Goal: Task Accomplishment & Management: Manage account settings

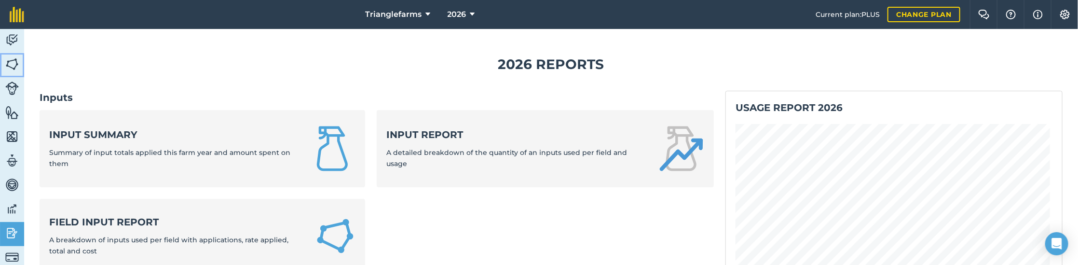
click at [11, 67] on img at bounding box center [12, 64] width 14 height 14
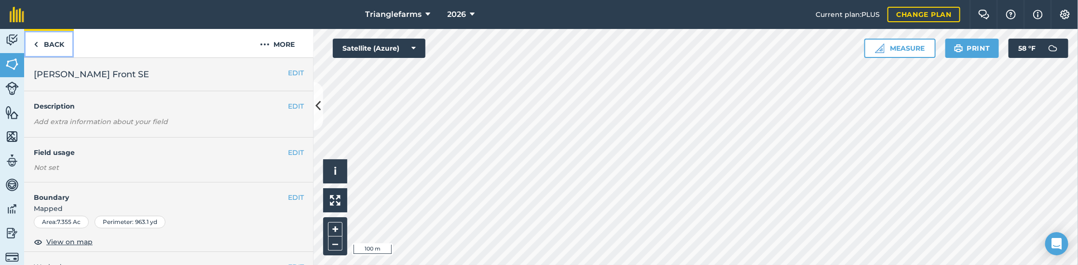
click at [43, 39] on link "Back" at bounding box center [49, 43] width 50 height 28
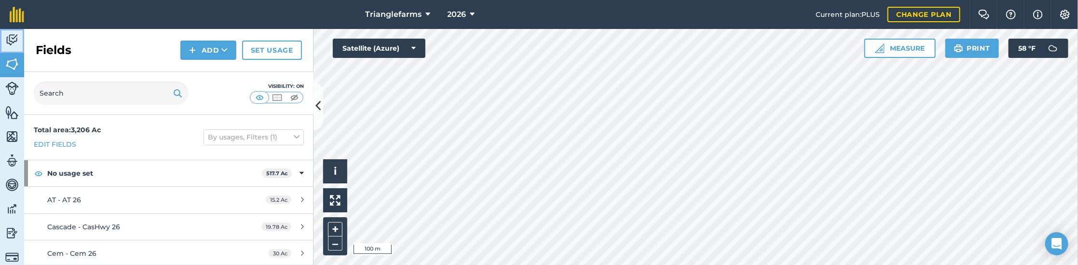
click at [13, 35] on img at bounding box center [12, 40] width 14 height 14
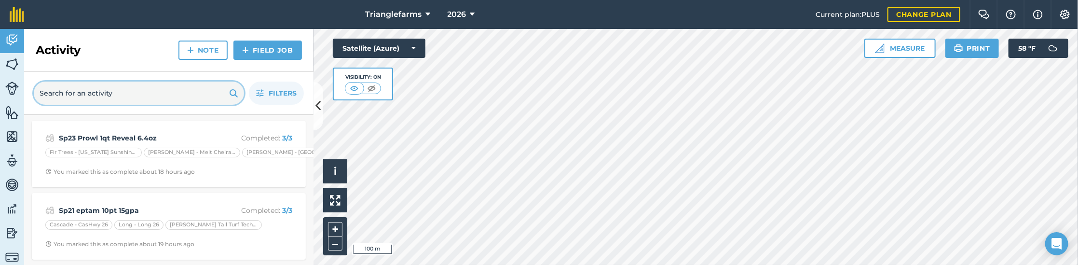
click at [100, 94] on input "text" at bounding box center [139, 93] width 210 height 23
type input "lime"
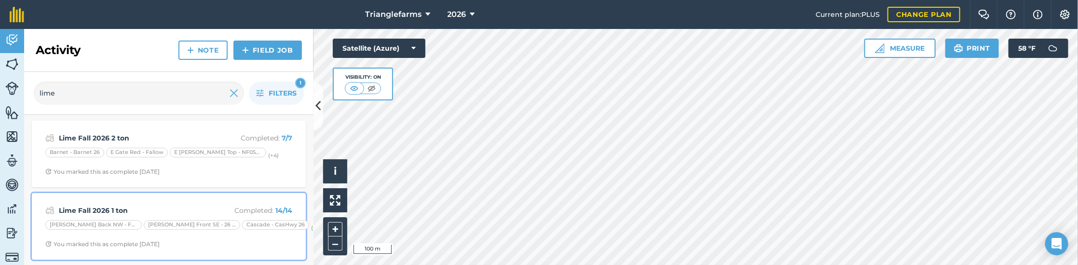
click at [140, 207] on strong "Lime Fall 2026 1 ton" at bounding box center [135, 210] width 153 height 11
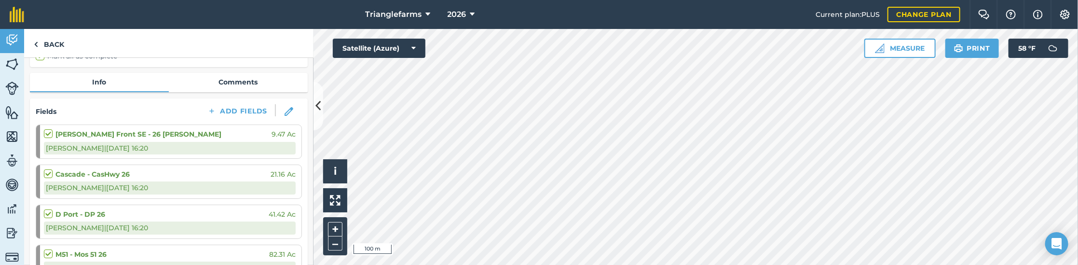
scroll to position [87, 0]
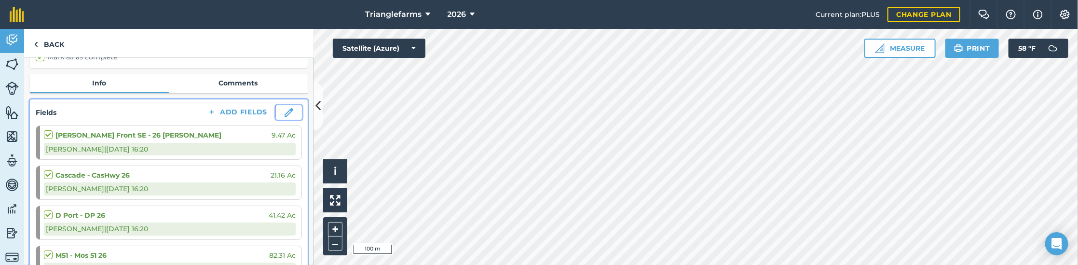
click at [285, 110] on img at bounding box center [289, 112] width 9 height 9
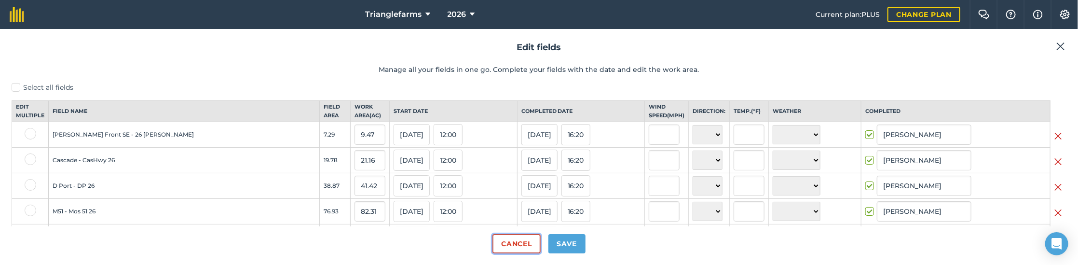
click at [504, 242] on button "Cancel" at bounding box center [516, 243] width 48 height 19
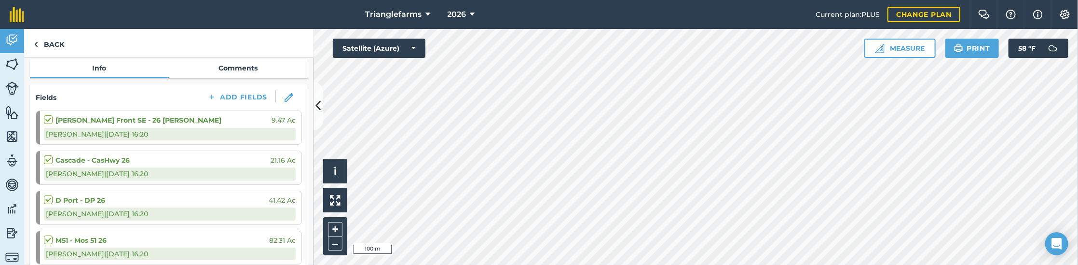
scroll to position [87, 0]
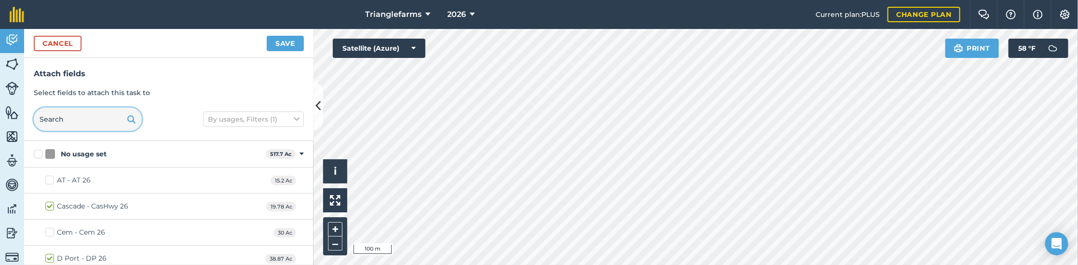
click at [101, 123] on input "text" at bounding box center [88, 119] width 108 height 23
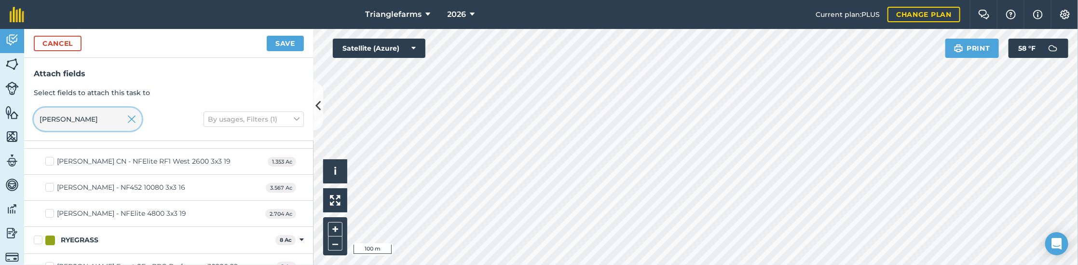
scroll to position [189, 0]
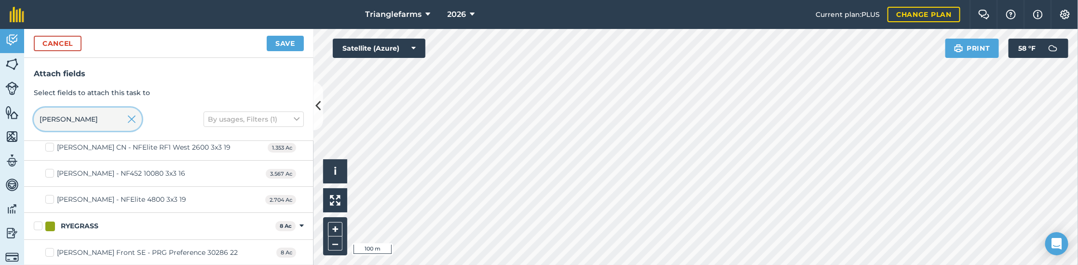
type input "[PERSON_NAME]"
click at [47, 254] on label "[PERSON_NAME] Front SE - PRG Preference 30286 22" at bounding box center [141, 252] width 192 height 10
click at [47, 254] on input "[PERSON_NAME] Front SE - PRG Preference 30286 22" at bounding box center [48, 250] width 6 height 6
checkbox input "true"
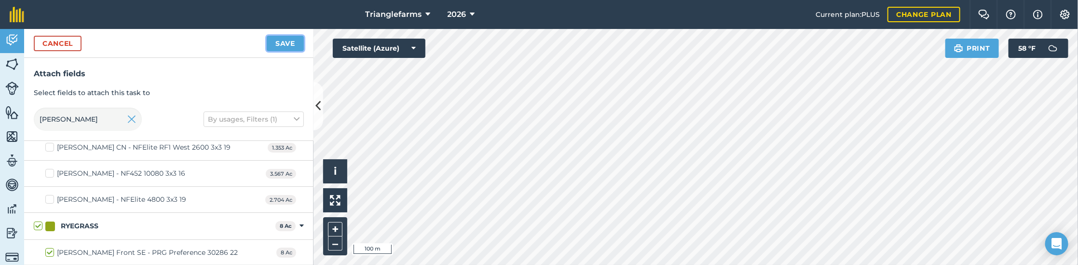
click at [285, 44] on button "Save" at bounding box center [285, 43] width 37 height 15
checkbox input "false"
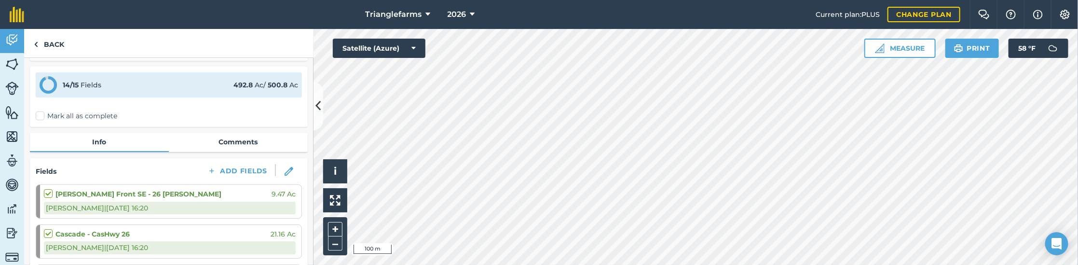
scroll to position [43, 0]
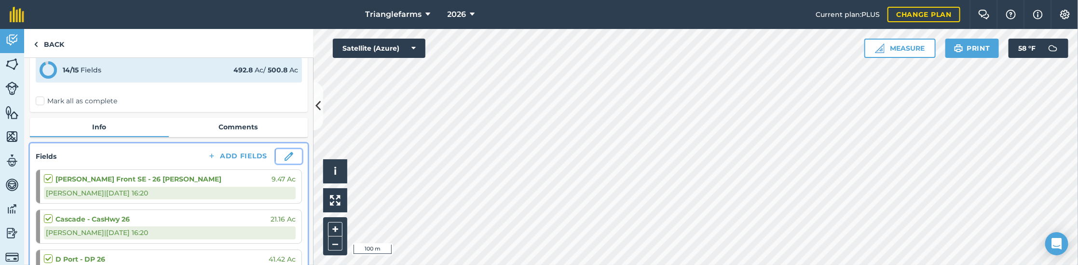
click at [285, 155] on img at bounding box center [289, 156] width 9 height 9
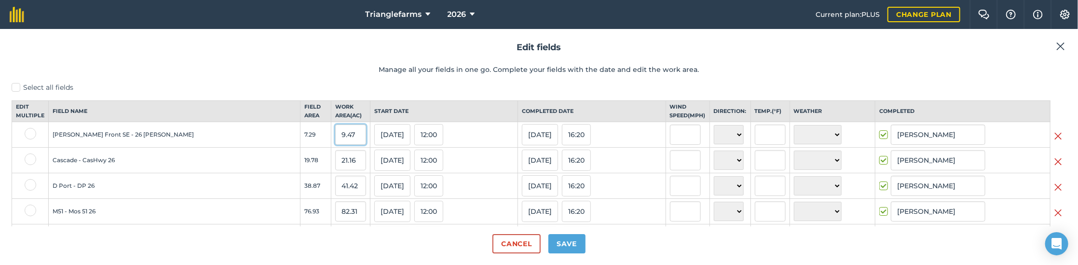
click at [335, 144] on input "9.47" at bounding box center [350, 134] width 31 height 20
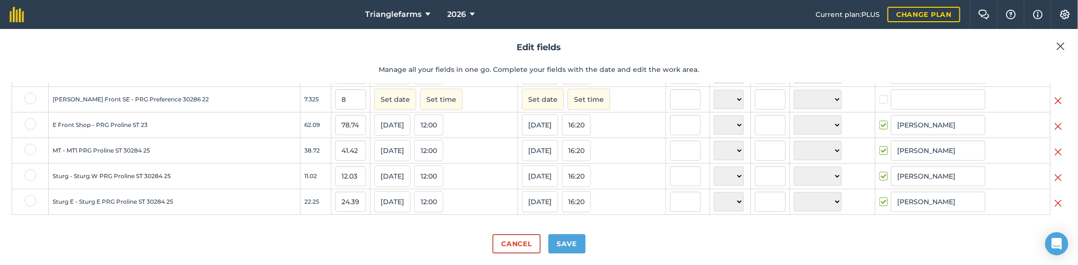
scroll to position [255, 0]
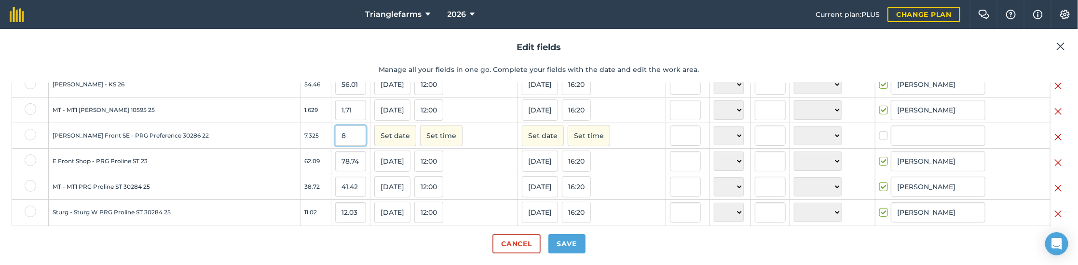
click at [335, 146] on input "8" at bounding box center [350, 135] width 31 height 20
paste input "9.47"
type input "9.47"
click at [374, 144] on button "Set date" at bounding box center [395, 135] width 42 height 21
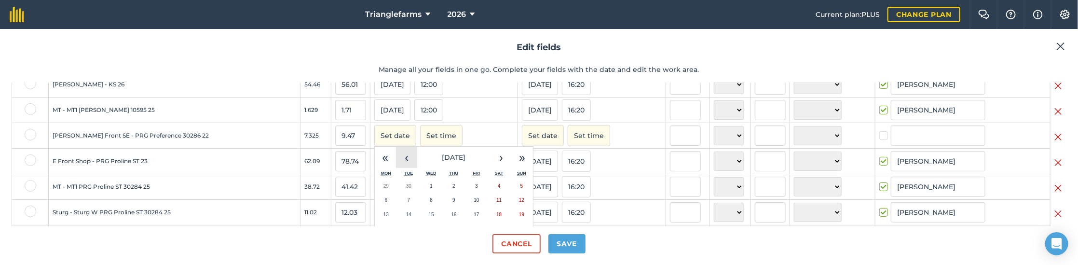
click at [396, 161] on button "‹" at bounding box center [406, 157] width 21 height 21
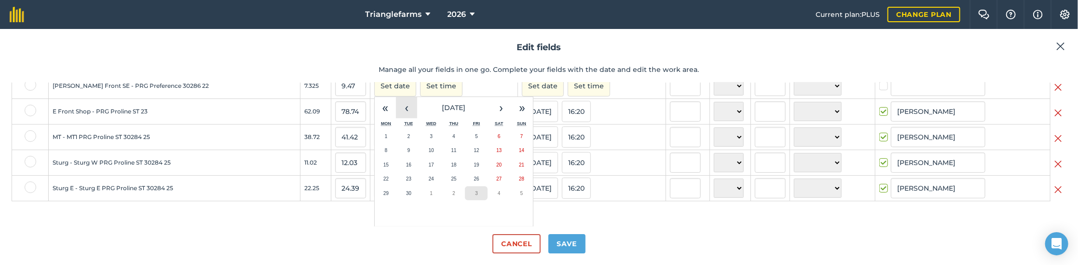
scroll to position [313, 0]
click at [397, 189] on button "30" at bounding box center [408, 193] width 23 height 14
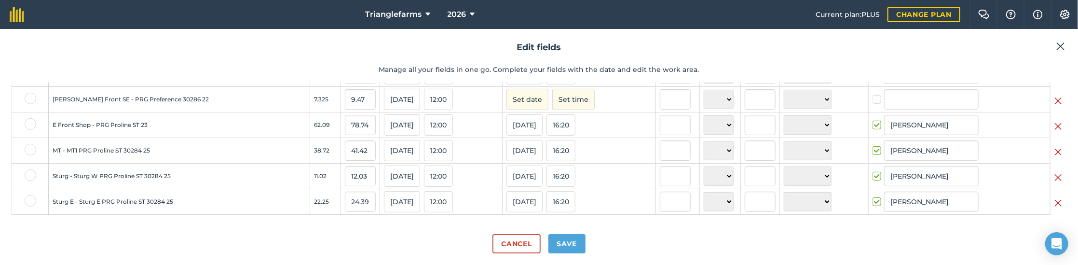
scroll to position [254, 0]
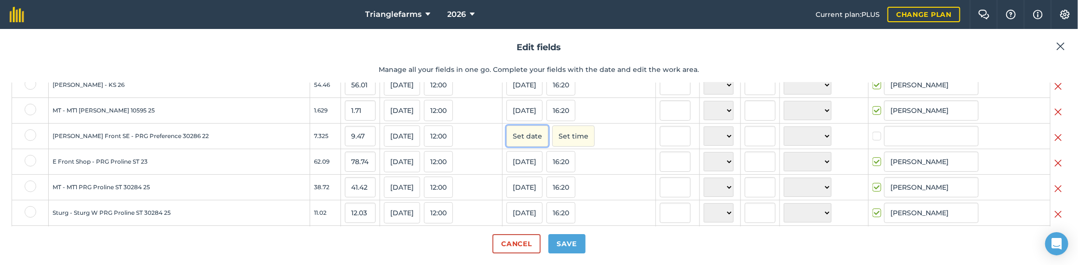
click at [506, 147] on button "Set date" at bounding box center [527, 135] width 42 height 21
click at [528, 168] on button "‹" at bounding box center [538, 157] width 21 height 21
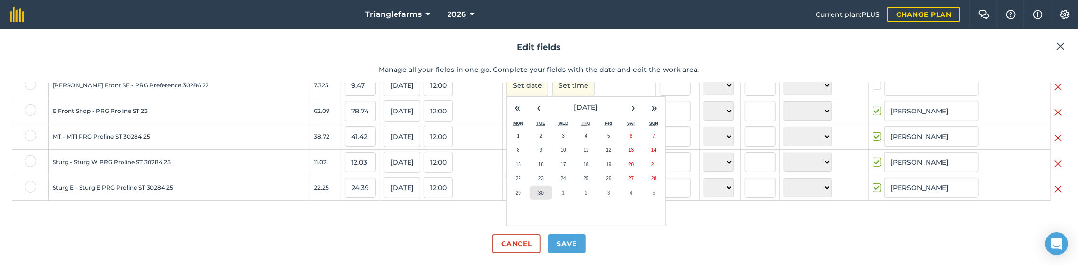
click at [530, 193] on button "30" at bounding box center [541, 193] width 23 height 14
checkbox input "true"
type input "[PERSON_NAME]"
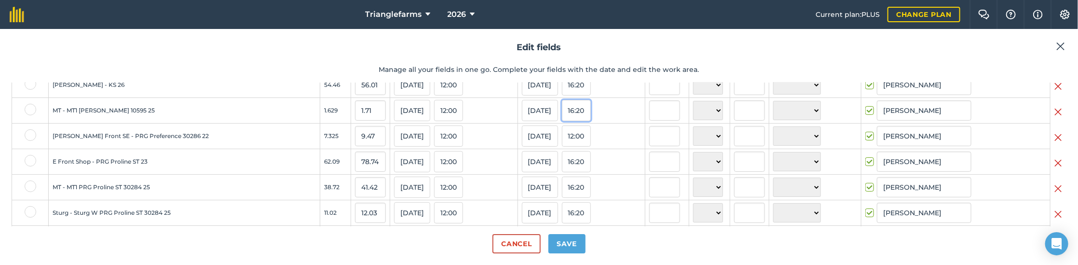
click at [562, 116] on button "16:20" at bounding box center [576, 110] width 29 height 21
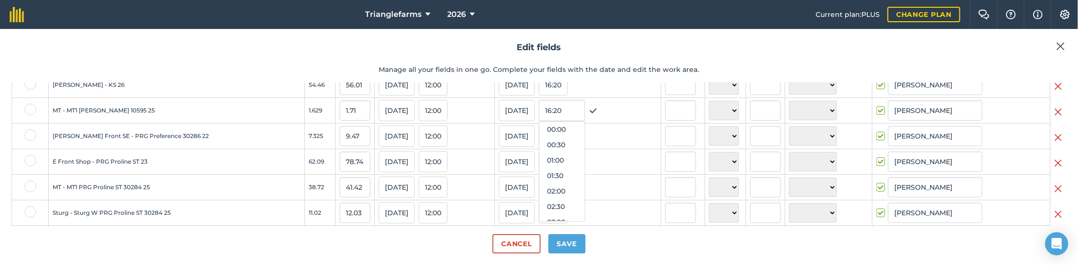
scroll to position [463, 0]
click at [539, 115] on input "16:20" at bounding box center [562, 110] width 46 height 21
click at [539, 114] on input "16:20" at bounding box center [562, 110] width 46 height 21
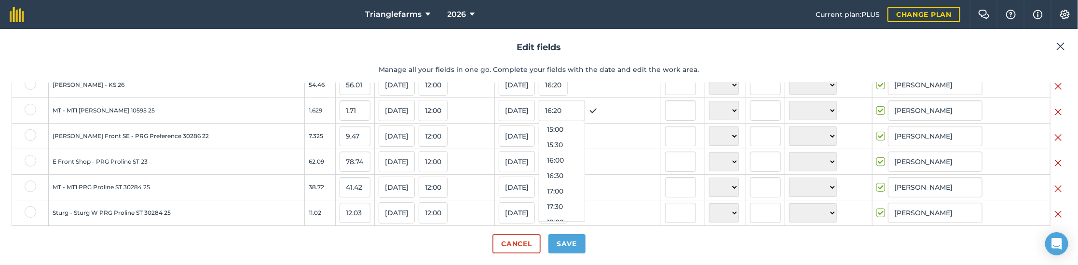
click at [607, 119] on div "[DATE] 16:20 00:00 00:30 01:00 01:30 02:00 02:30 03:00 03:30 04:00 04:30 05:00 …" at bounding box center [578, 110] width 159 height 21
click at [594, 145] on div "[DATE] 12:00" at bounding box center [578, 135] width 159 height 21
click at [568, 86] on div "[DATE] 16:20" at bounding box center [578, 84] width 159 height 21
click at [539, 93] on button "16:20" at bounding box center [553, 84] width 29 height 21
click at [539, 93] on input "16:20" at bounding box center [562, 84] width 46 height 21
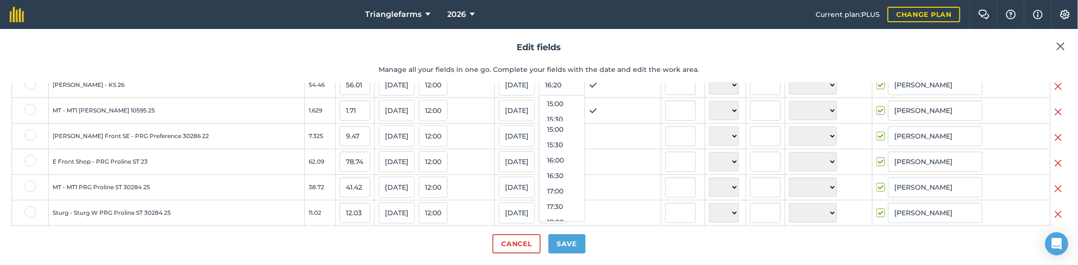
click at [579, 116] on div "[DATE] 16:20 00:00 00:30 01:00 01:30 02:00 02:30 03:00 03:30 04:00 04:30 05:00 …" at bounding box center [578, 110] width 159 height 21
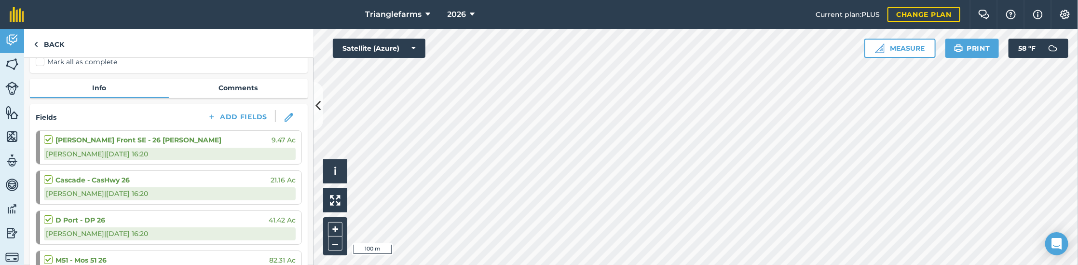
scroll to position [87, 0]
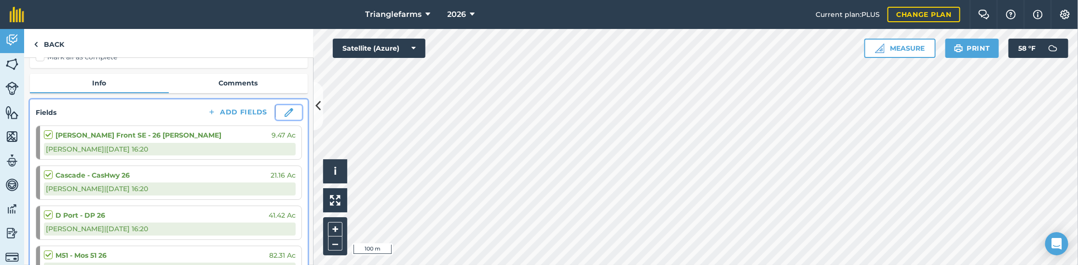
click at [285, 114] on img at bounding box center [289, 112] width 9 height 9
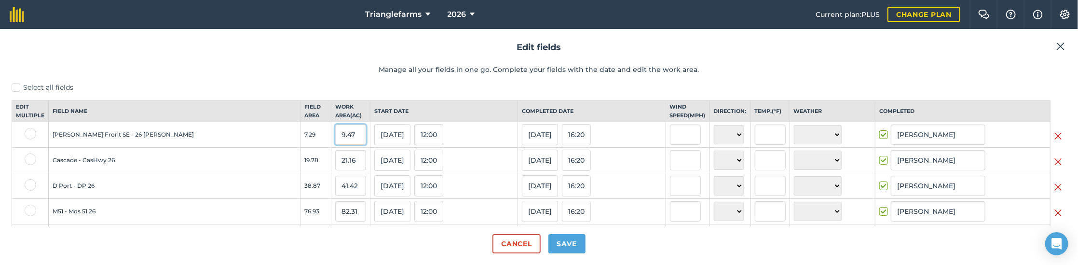
click at [335, 145] on input "9.47" at bounding box center [350, 134] width 31 height 20
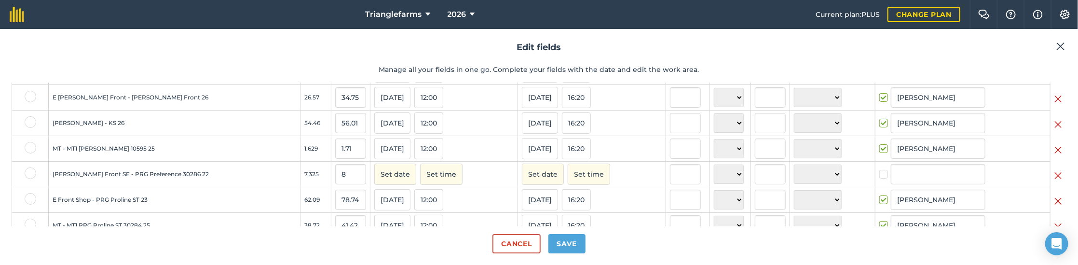
scroll to position [263, 0]
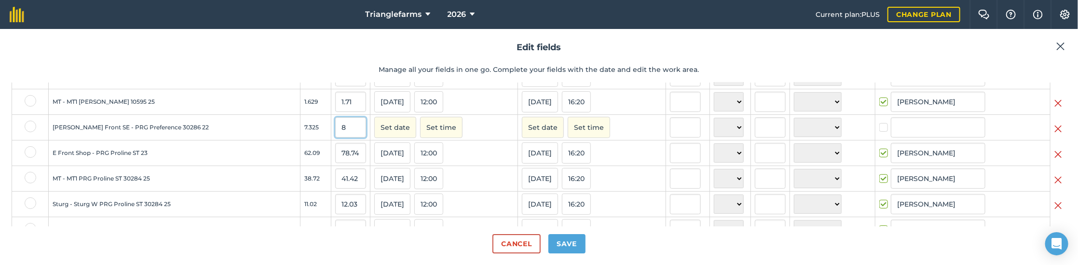
click at [335, 137] on input "8" at bounding box center [350, 127] width 31 height 20
paste input "9.47"
type input "9.47"
click at [374, 136] on button "Set date" at bounding box center [395, 127] width 42 height 21
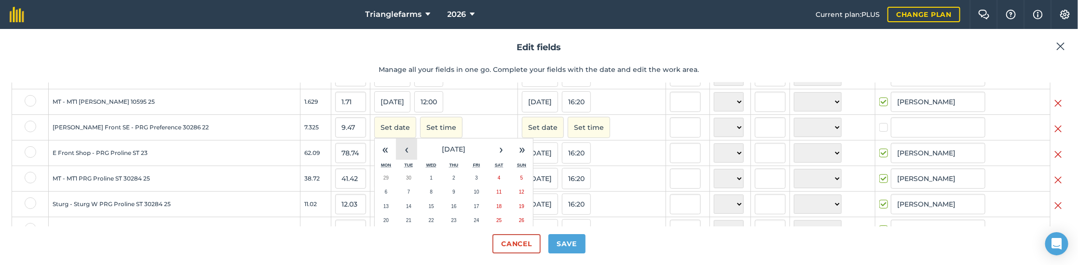
click at [396, 156] on button "‹" at bounding box center [406, 148] width 21 height 21
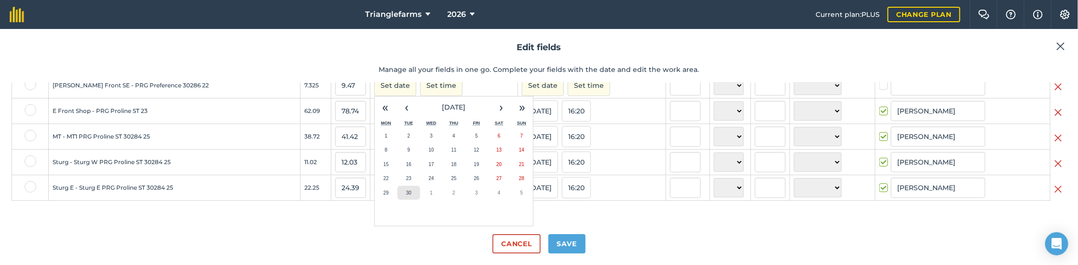
click at [397, 195] on button "30" at bounding box center [408, 193] width 23 height 14
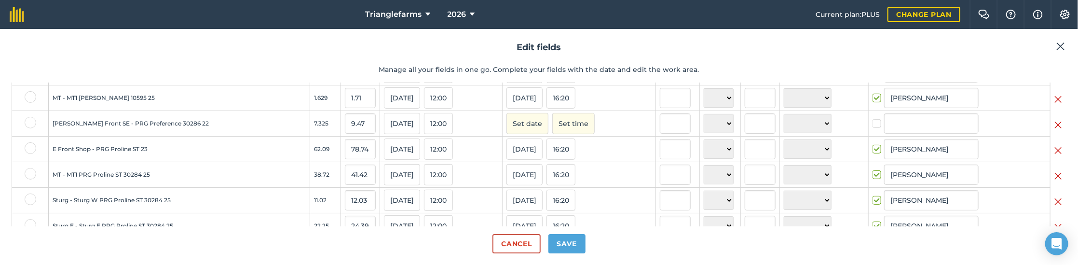
scroll to position [254, 0]
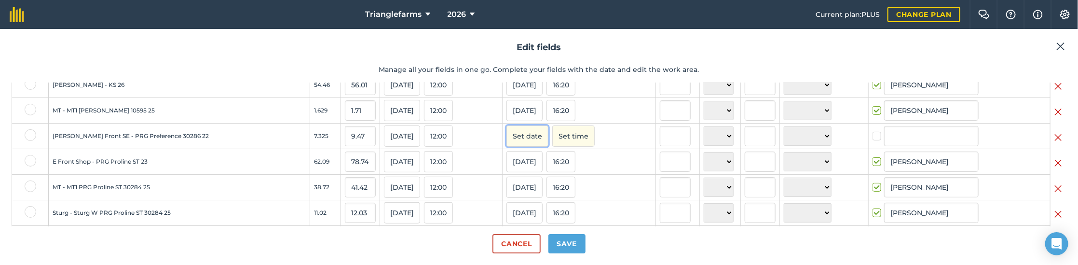
click at [506, 145] on button "Set date" at bounding box center [527, 135] width 42 height 21
click at [528, 164] on button "‹" at bounding box center [538, 157] width 21 height 21
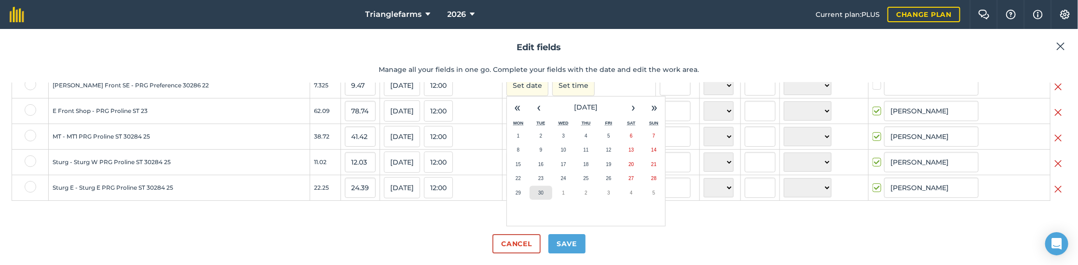
click at [538, 191] on abbr "30" at bounding box center [540, 192] width 5 height 5
checkbox input "true"
type input "[PERSON_NAME]"
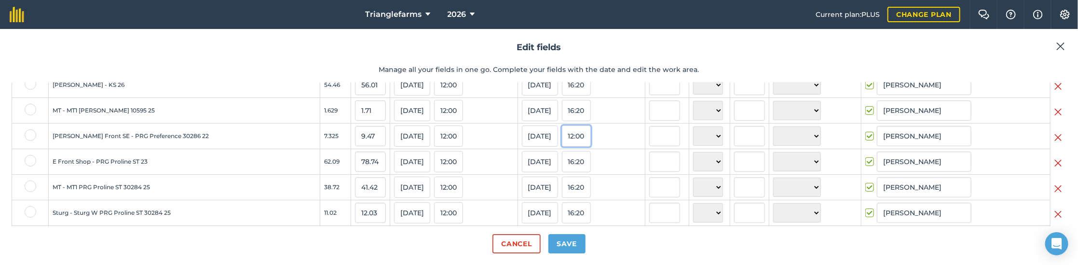
click at [562, 143] on button "12:00" at bounding box center [576, 135] width 29 height 21
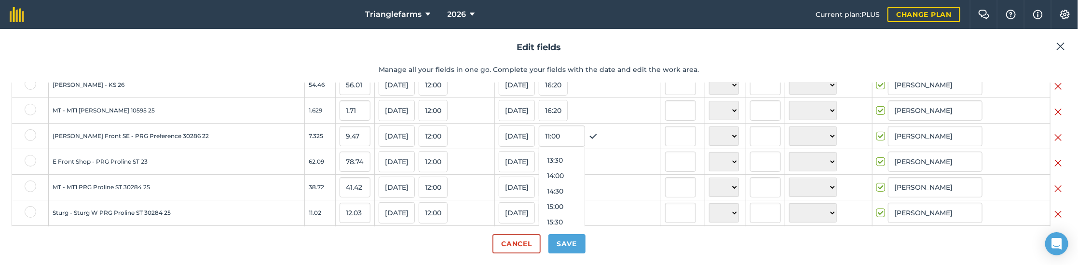
scroll to position [455, 0]
click at [539, 195] on button "16:00" at bounding box center [561, 193] width 45 height 15
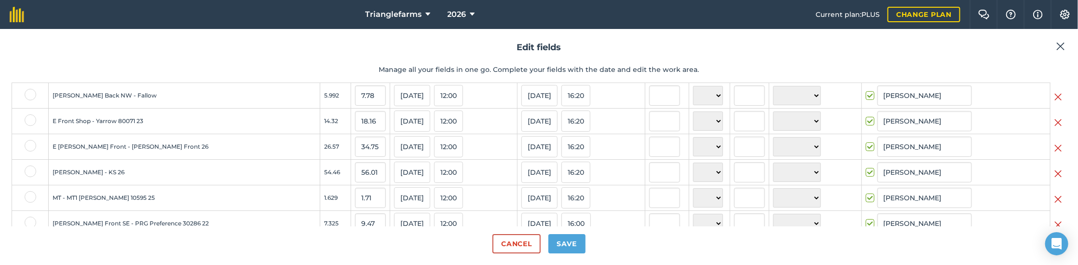
scroll to position [35, 0]
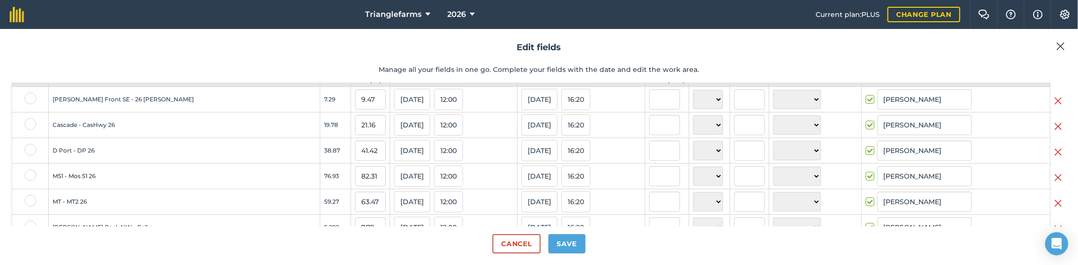
click at [1054, 107] on img at bounding box center [1058, 101] width 8 height 12
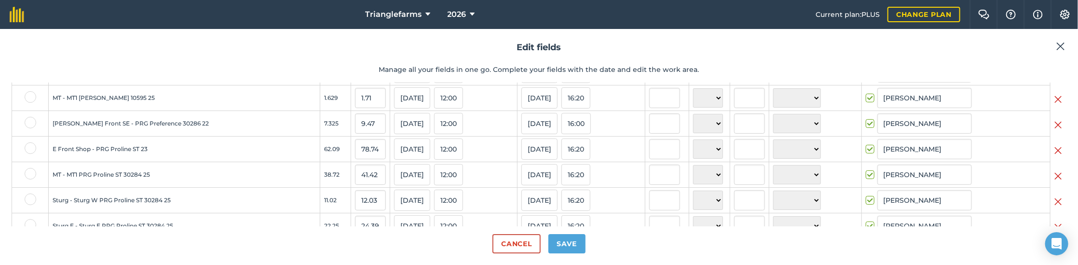
scroll to position [272, 0]
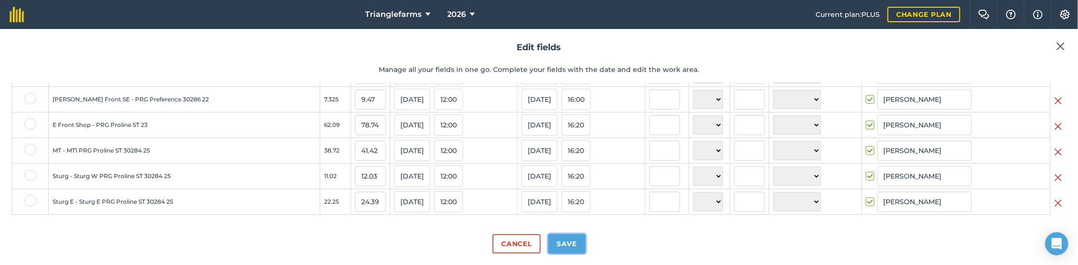
click at [576, 244] on button "Save" at bounding box center [566, 243] width 37 height 19
checkbox input "true"
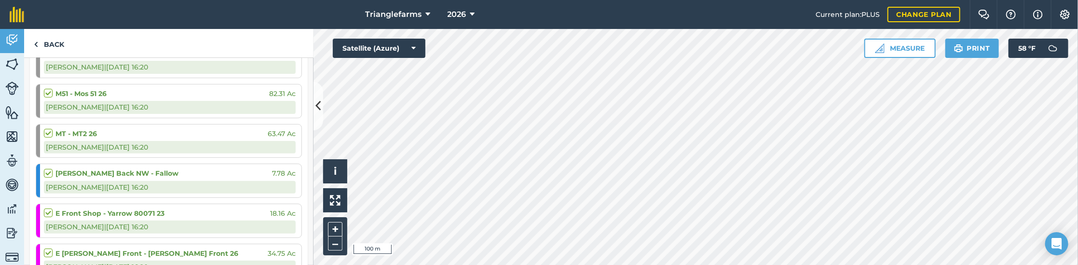
scroll to position [131, 0]
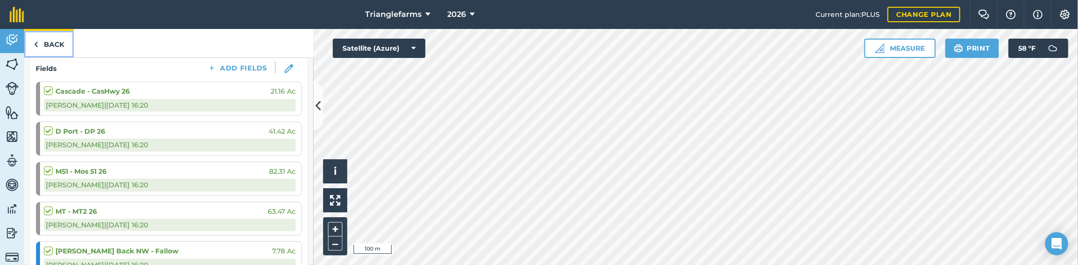
click at [45, 39] on link "Back" at bounding box center [49, 43] width 50 height 28
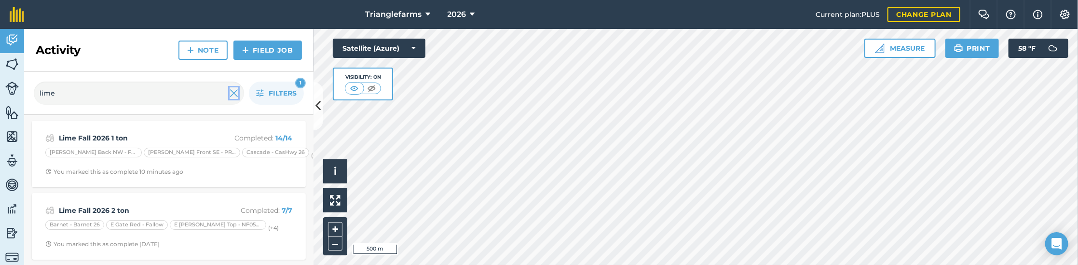
click at [232, 90] on img at bounding box center [234, 93] width 9 height 12
click at [14, 62] on img at bounding box center [12, 64] width 14 height 14
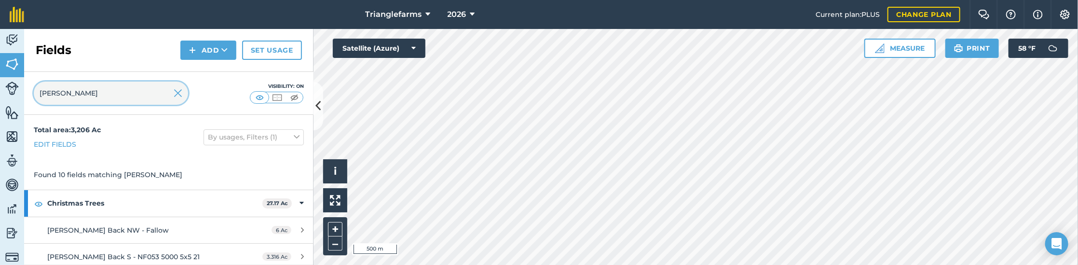
click at [100, 93] on input "[PERSON_NAME]" at bounding box center [111, 93] width 154 height 23
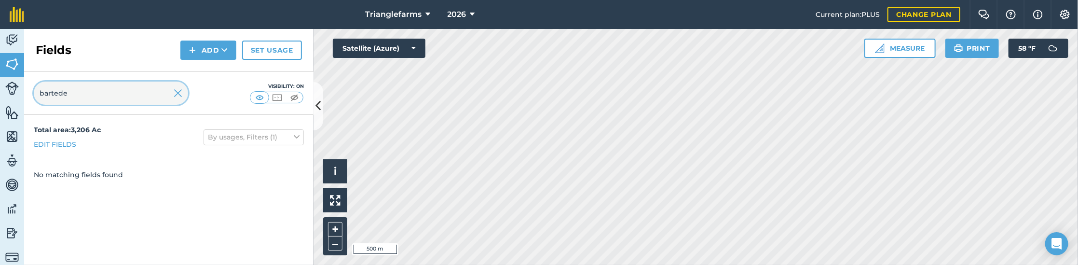
click at [89, 92] on input "bartede" at bounding box center [111, 93] width 154 height 23
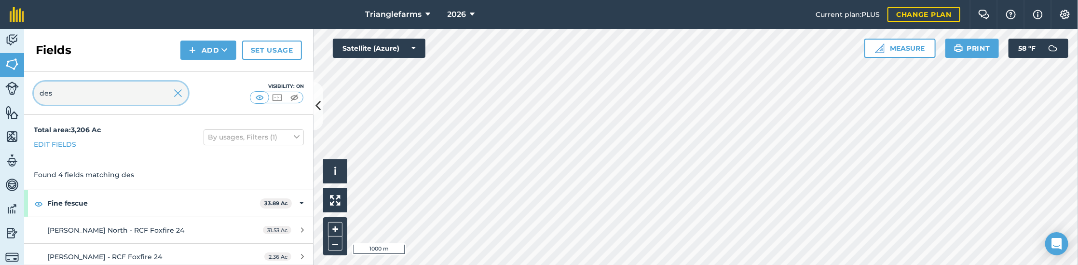
type input "des"
